Goal: Information Seeking & Learning: Understand process/instructions

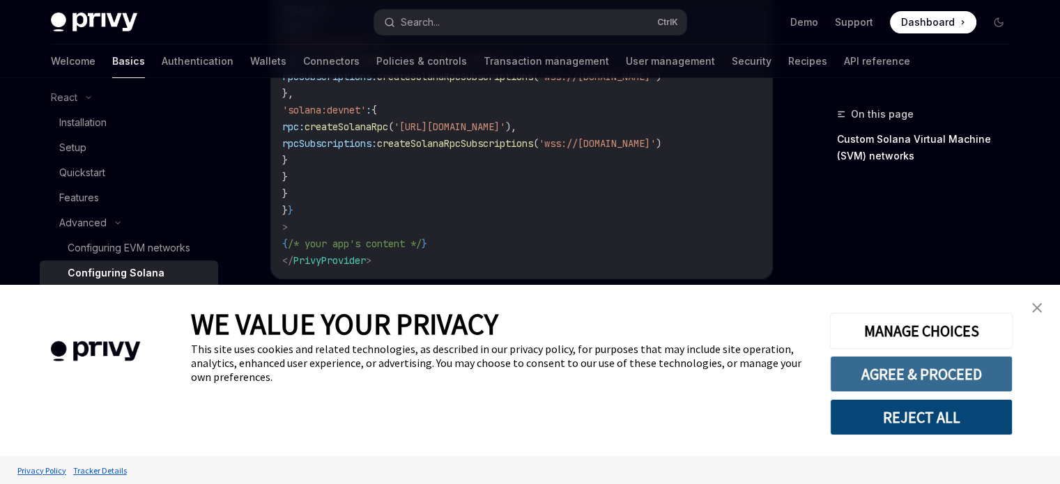
scroll to position [418, 0]
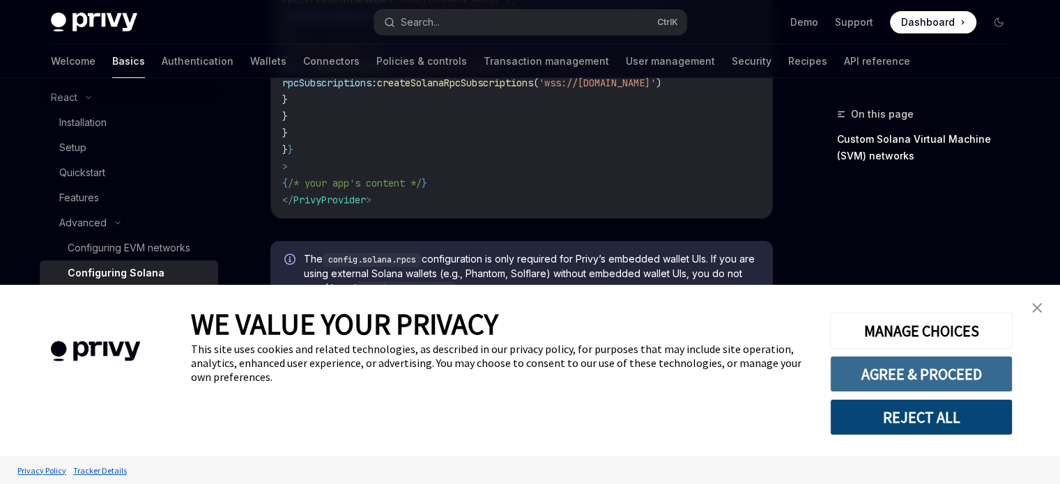
drag, startPoint x: 903, startPoint y: 379, endPoint x: 871, endPoint y: 373, distance: 33.2
click at [903, 379] on button "AGREE & PROCEED" at bounding box center [921, 374] width 183 height 36
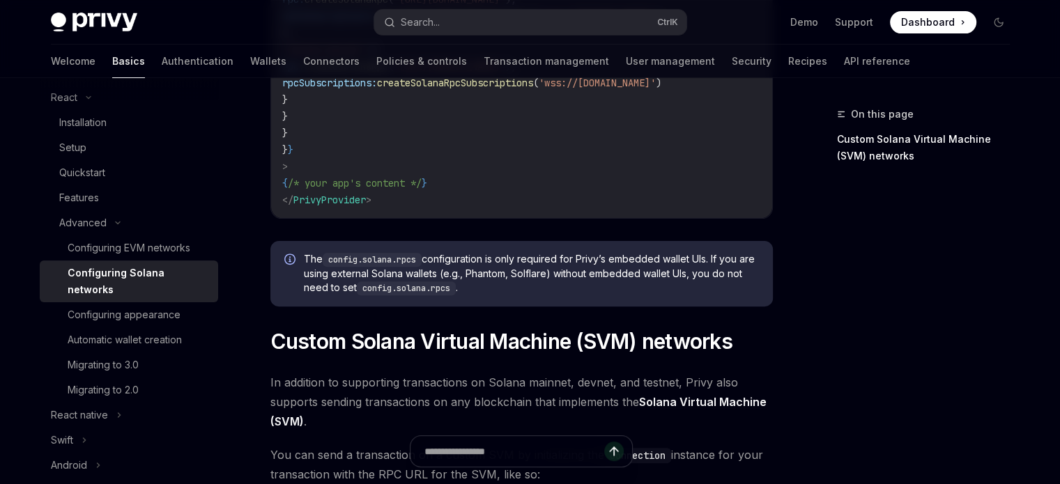
scroll to position [331, 0]
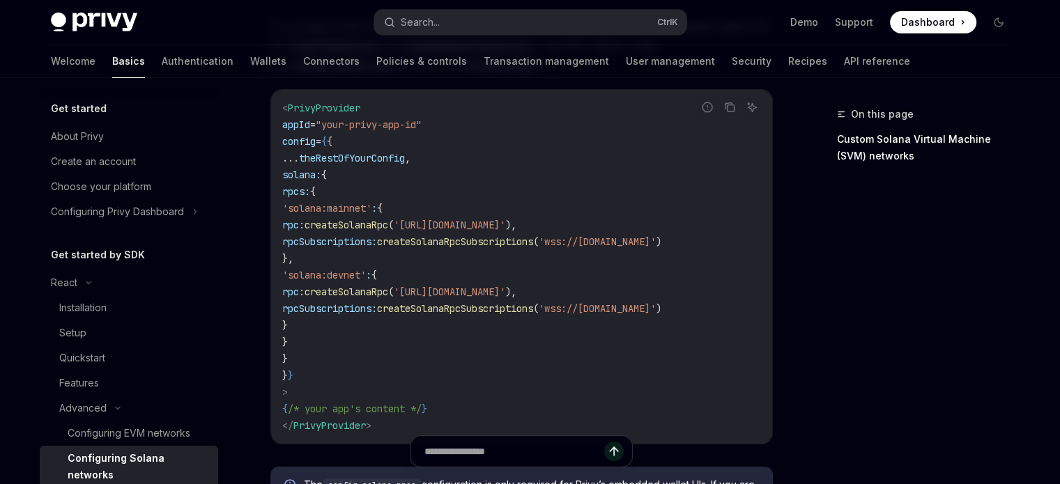
scroll to position [185, 0]
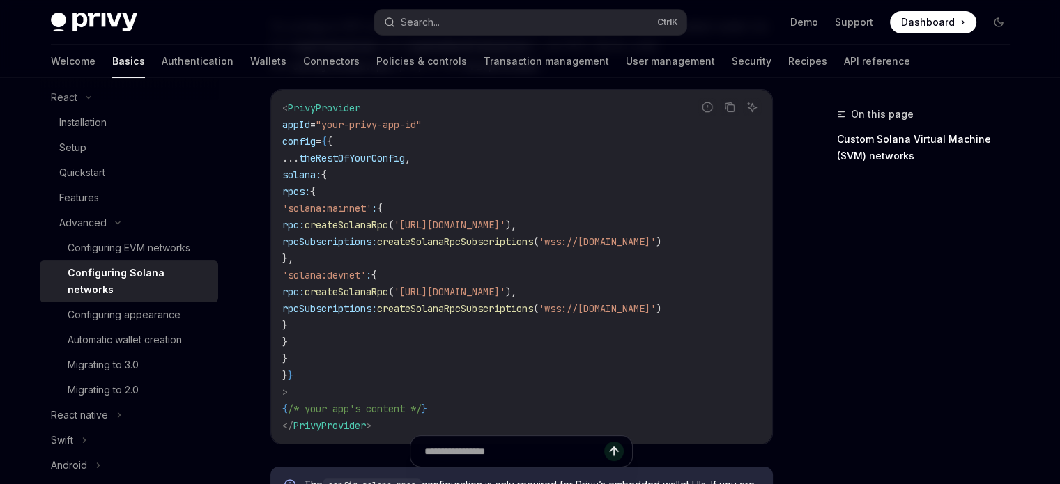
click at [629, 307] on span "'wss://[DOMAIN_NAME]'" at bounding box center [597, 309] width 117 height 13
click at [656, 304] on span "'wss://[DOMAIN_NAME]'" at bounding box center [597, 309] width 117 height 13
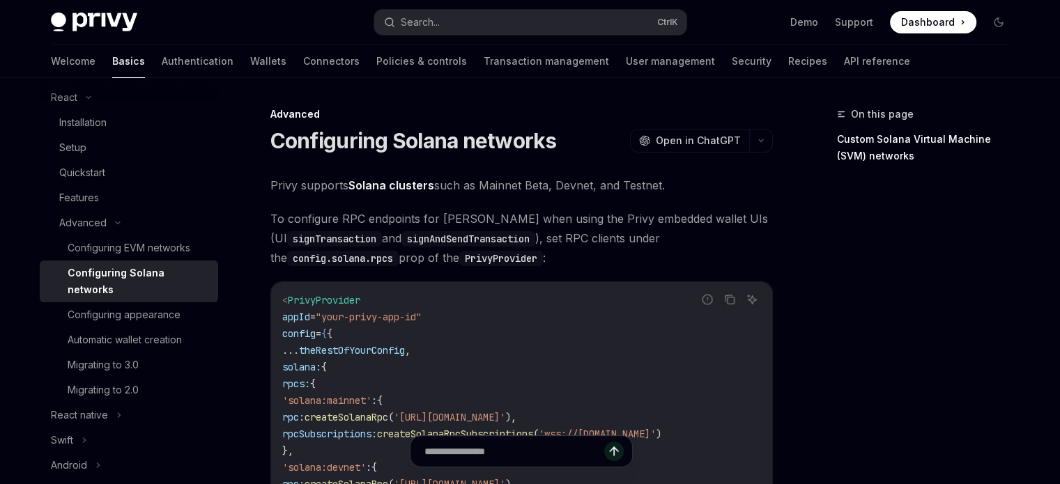
click at [566, 150] on div "Configuring Solana networks OpenAI Open in ChatGPT" at bounding box center [521, 140] width 503 height 25
